Goal: Information Seeking & Learning: Learn about a topic

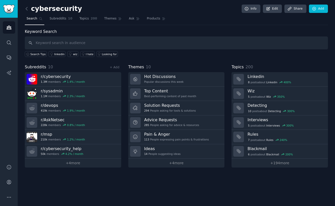
click at [174, 39] on input "text" at bounding box center [176, 42] width 303 height 13
type input "Intezer"
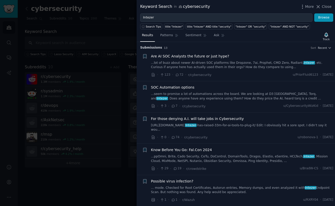
click at [185, 63] on link "...lot of buzz about newer AI-driven SOC platforms like Dropzone, 7ai, Prophet,…" at bounding box center [242, 65] width 182 height 9
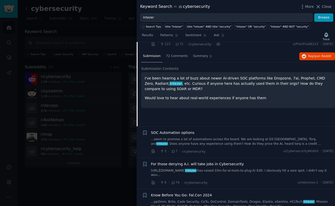
scroll to position [31, 0]
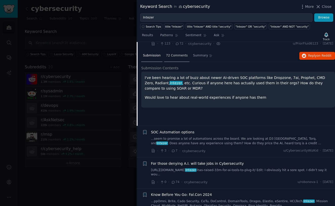
click at [173, 56] on span "72 Comments" at bounding box center [177, 55] width 22 height 5
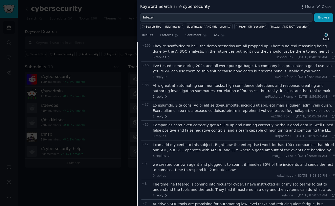
scroll to position [63, 0]
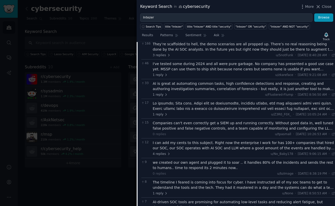
click at [183, 83] on div "AI is great at automating common tasks, high confidence detections and response…" at bounding box center [244, 86] width 182 height 11
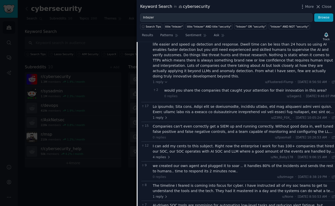
scroll to position [114, 0]
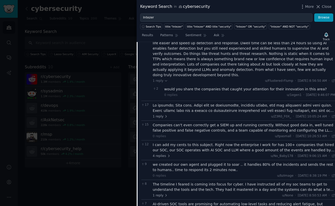
click at [177, 103] on div at bounding box center [244, 108] width 182 height 11
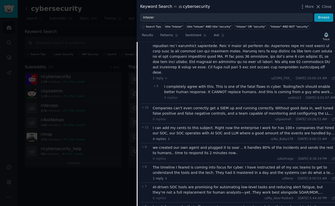
scroll to position [209, 0]
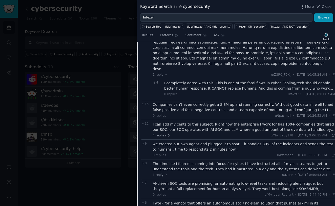
click at [180, 102] on div "Companies can't even correctly get a SIEM up and running correctly. Without goo…" at bounding box center [244, 107] width 182 height 11
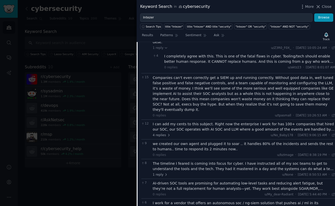
scroll to position [236, 0]
click at [176, 121] on div "I can add my cents to this subject. Right now the enterprise I work for has 100…" at bounding box center [244, 126] width 182 height 11
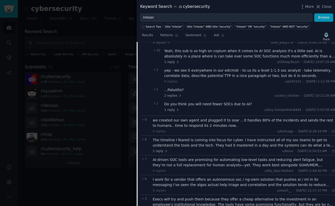
scroll to position [361, 0]
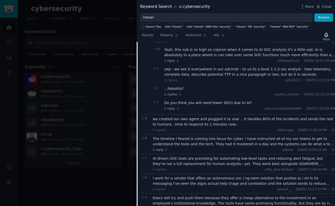
click at [177, 116] on div "we created our own agent and plugged it to soar .. it handles 80% of the incide…" at bounding box center [244, 121] width 182 height 11
click at [178, 116] on div "we created our own agent and plugged it to soar .. it handles 80% of the incide…" at bounding box center [244, 121] width 182 height 11
click at [182, 136] on div "The timeline I feared is coming into focus for cyber. I have instructed all of …" at bounding box center [244, 141] width 182 height 11
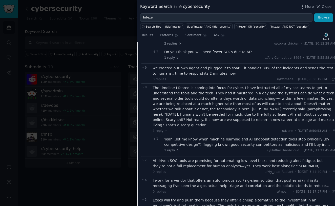
scroll to position [412, 0]
click at [176, 157] on div "AI-driven SOC tools are promising for automating low-level tasks and reducing a…" at bounding box center [244, 162] width 182 height 11
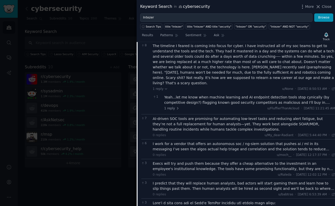
scroll to position [457, 0]
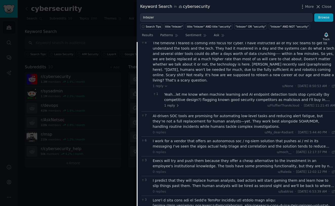
click at [182, 138] on div "I work for a vendor that offers an autonomous soc / ng-siem solution that pushe…" at bounding box center [244, 143] width 182 height 11
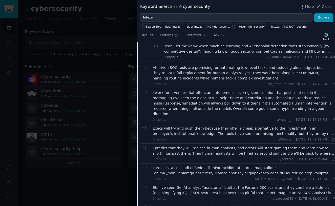
scroll to position [506, 0]
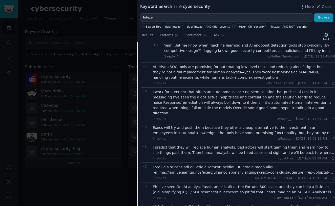
click at [186, 125] on div "Execs will try and push them because they offer a cheap alternative to the inve…" at bounding box center [244, 130] width 182 height 11
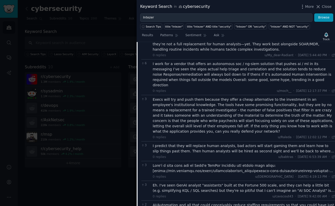
scroll to position [534, 0]
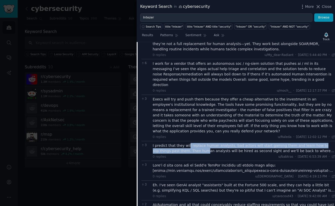
click at [187, 143] on div "I predict that they will replace human analysts, bad actors will start gaming t…" at bounding box center [244, 148] width 182 height 11
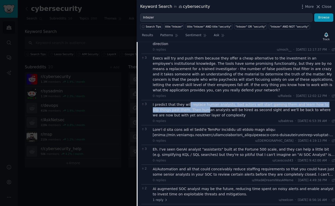
scroll to position [576, 0]
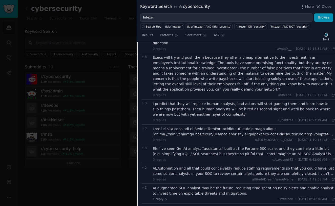
click at [193, 126] on div at bounding box center [244, 131] width 182 height 11
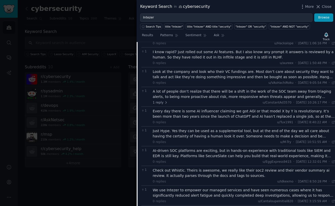
scroll to position [961, 0]
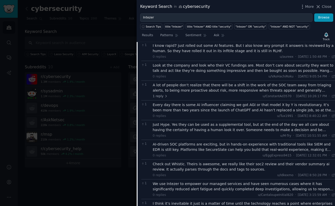
click at [199, 142] on div "AI-driven SOC platforms are exciting, but in hands-on experience with tradition…" at bounding box center [244, 147] width 182 height 11
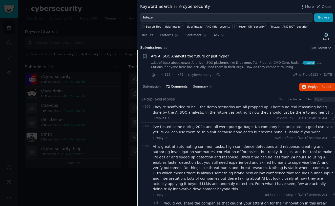
scroll to position [0, 0]
click at [156, 87] on span "Submission" at bounding box center [152, 86] width 18 height 5
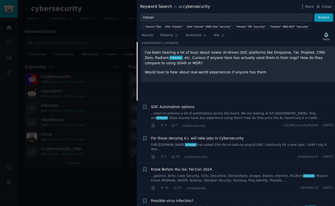
scroll to position [99, 0]
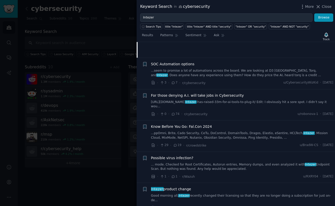
click at [199, 69] on link "...seem to promise a lot of automations across the board. We are looking at D3 …" at bounding box center [242, 72] width 182 height 9
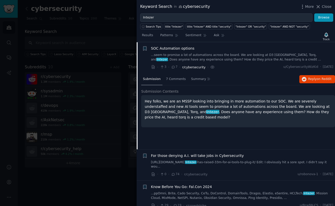
scroll to position [39, 0]
click at [175, 81] on div "7 Comments" at bounding box center [175, 80] width 23 height 12
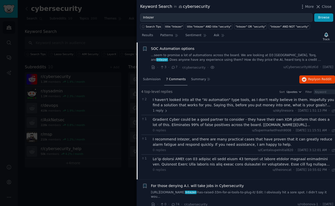
click at [178, 102] on div "I haven't looked into all the "AI automation" type tools, as I don't really bel…" at bounding box center [244, 102] width 182 height 11
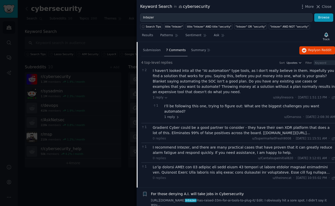
click at [172, 125] on div "Gradient Cyber could be a good partner to consider - they have their own XDR pl…" at bounding box center [244, 130] width 182 height 11
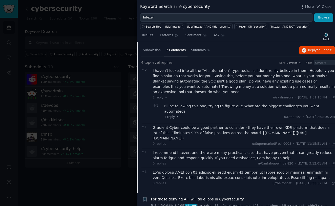
scroll to position [76, 0]
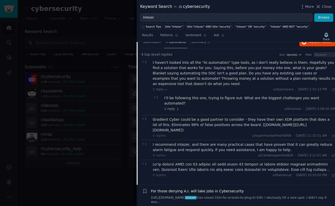
click at [174, 117] on div "Gradient Cyber could be a good partner to consider - they have their own XDR pl…" at bounding box center [244, 125] width 182 height 16
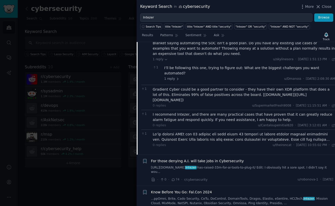
scroll to position [106, 0]
click at [178, 111] on div "I recommend Intezer, and there are many practical cases that have proven that i…" at bounding box center [244, 116] width 182 height 11
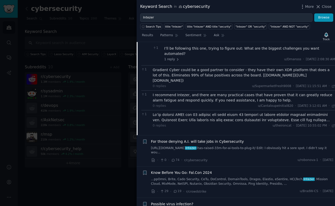
scroll to position [131, 0]
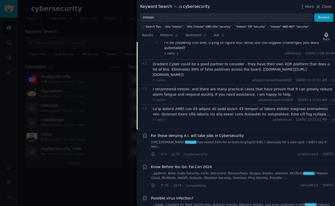
click at [192, 106] on div "0 replies u/theironcat · [DATE] 10:55:02 PM [DATE] ·" at bounding box center [244, 114] width 182 height 16
click at [194, 106] on div at bounding box center [244, 111] width 182 height 11
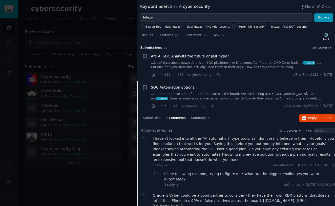
scroll to position [0, 0]
